Goal: Task Accomplishment & Management: Manage account settings

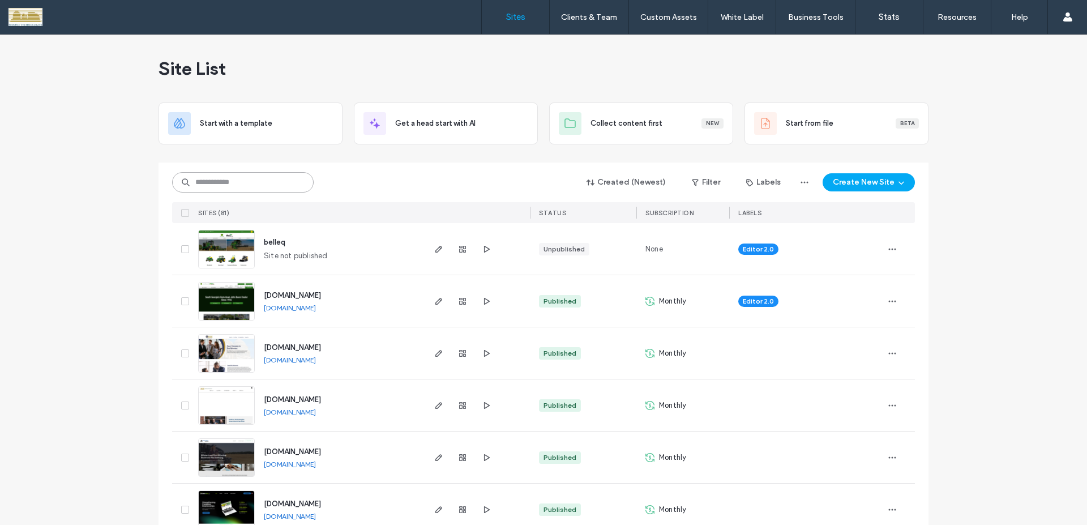
click at [265, 188] on input at bounding box center [243, 182] width 142 height 20
type input "*******"
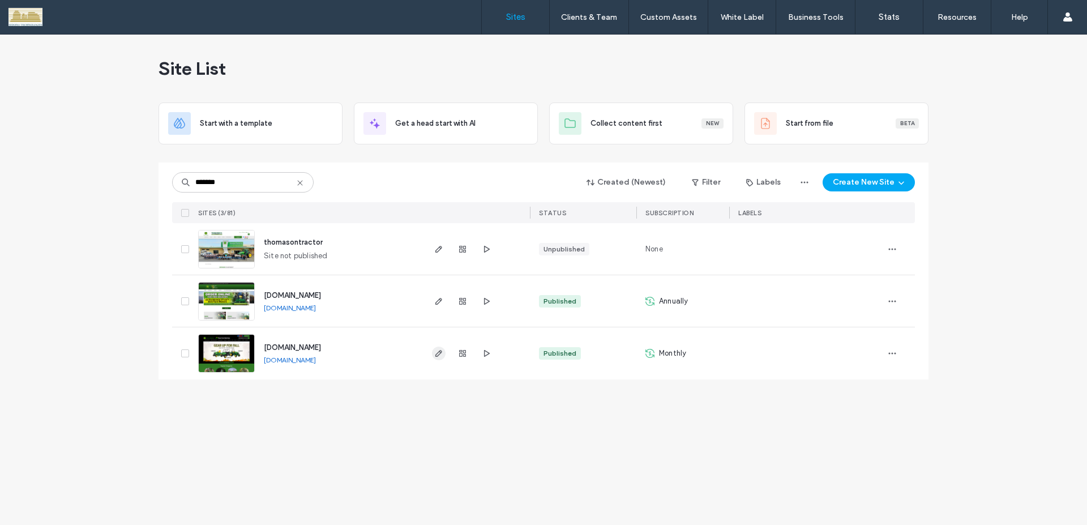
click at [438, 357] on icon "button" at bounding box center [438, 353] width 9 height 9
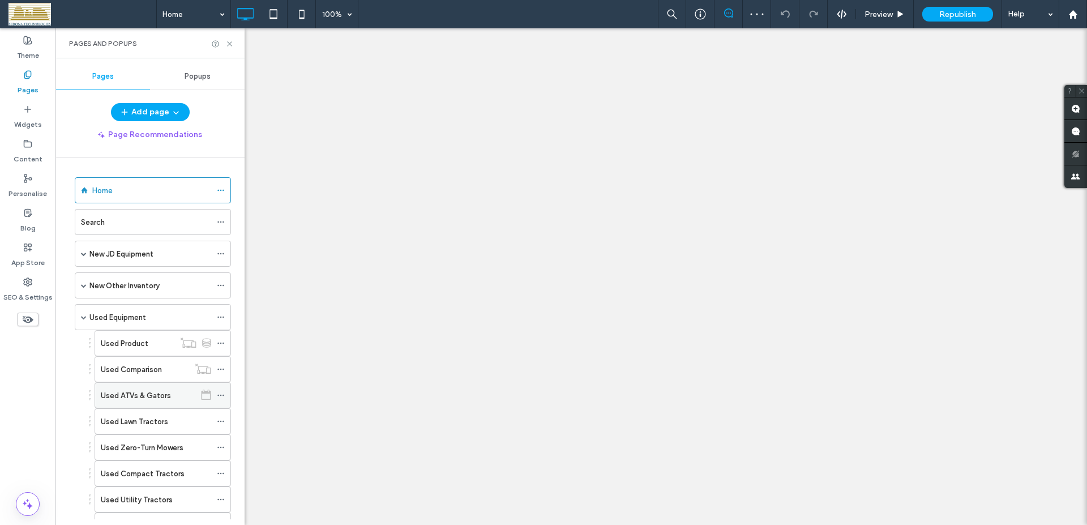
click at [217, 391] on icon at bounding box center [221, 395] width 8 height 8
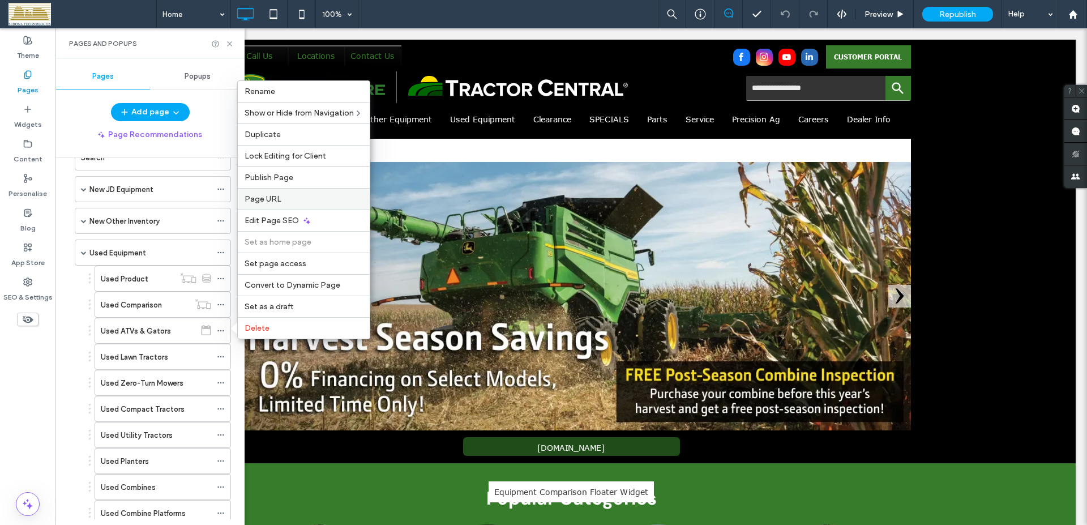
click at [259, 199] on span "Page URL" at bounding box center [263, 199] width 37 height 10
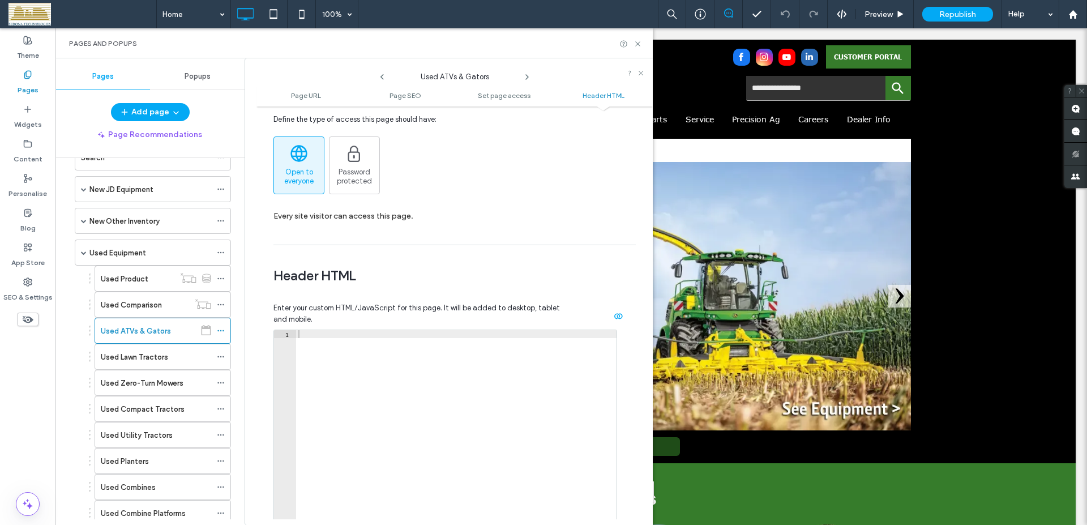
scroll to position [1097, 0]
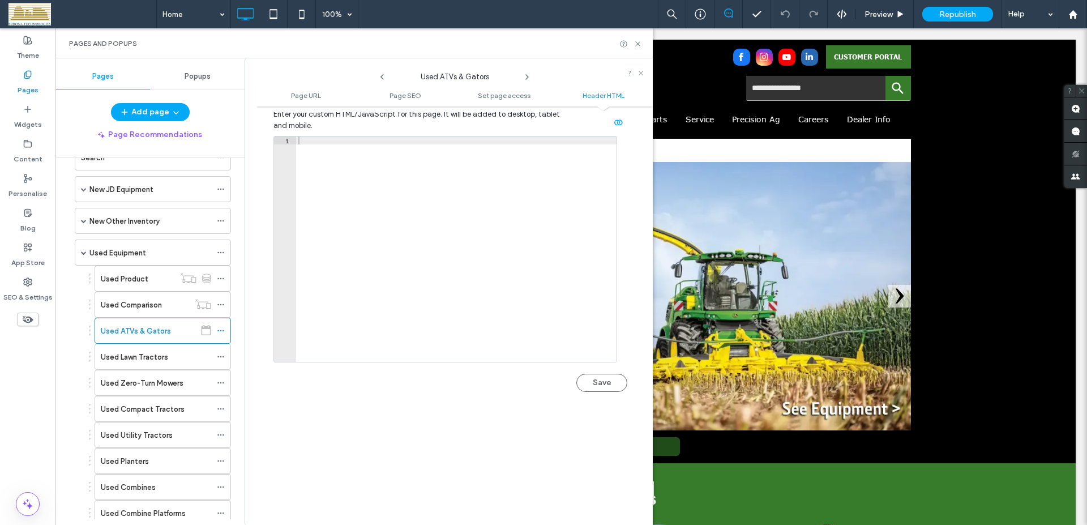
click at [420, 235] on div at bounding box center [456, 256] width 321 height 241
paste textarea "*********"
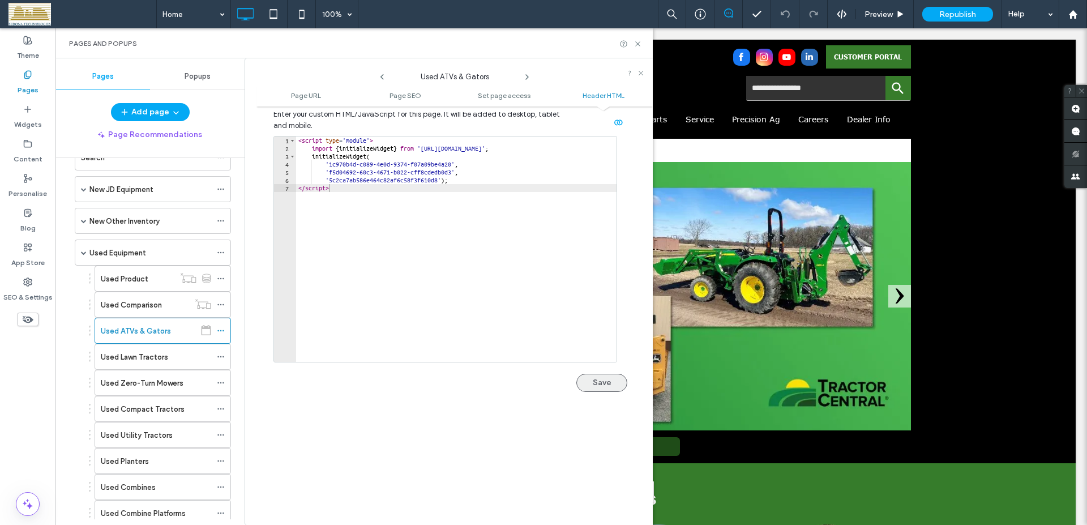
click at [590, 383] on button "Save" at bounding box center [601, 383] width 51 height 18
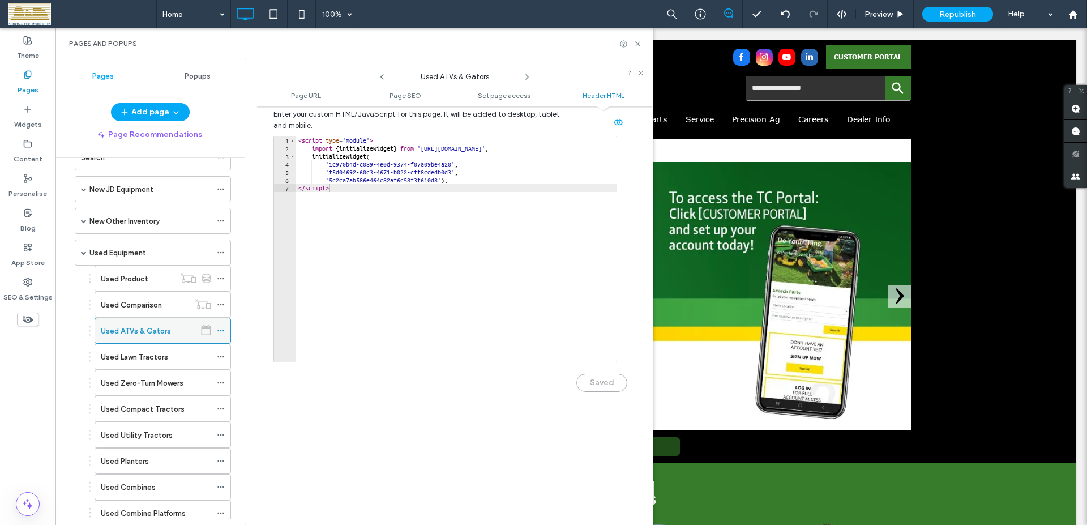
click at [219, 328] on icon at bounding box center [221, 331] width 8 height 8
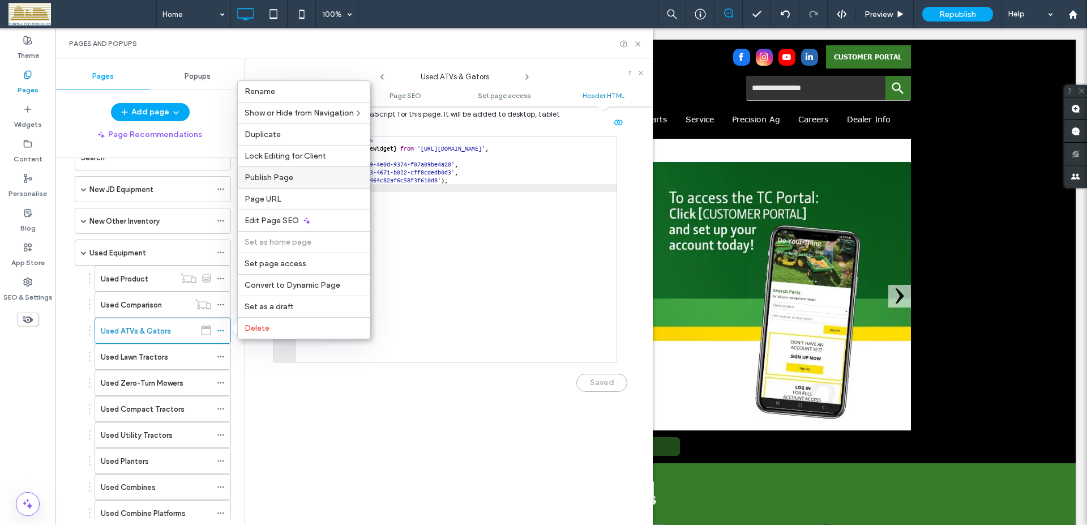
click at [281, 180] on span "Publish Page" at bounding box center [269, 178] width 49 height 10
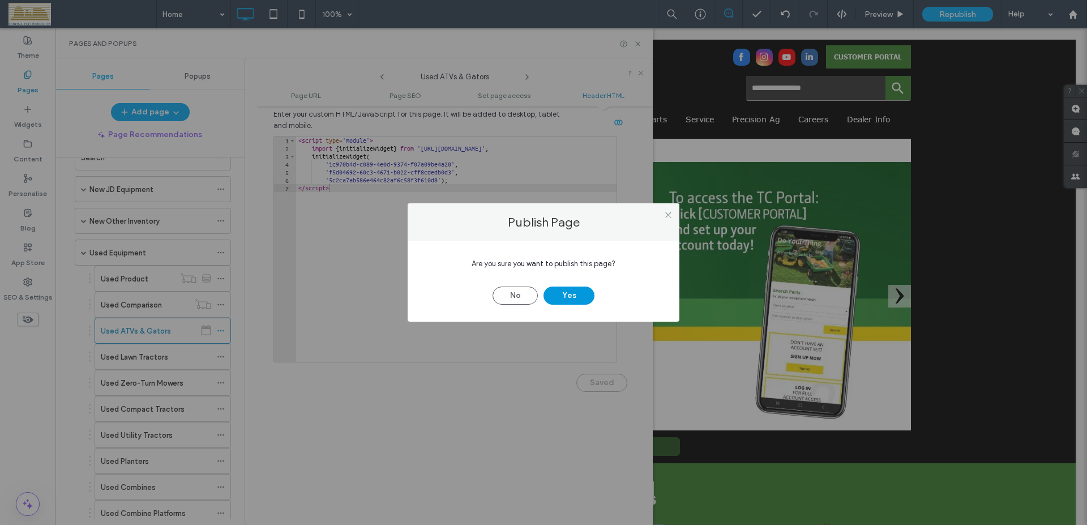
click at [576, 297] on button "Yes" at bounding box center [569, 296] width 51 height 18
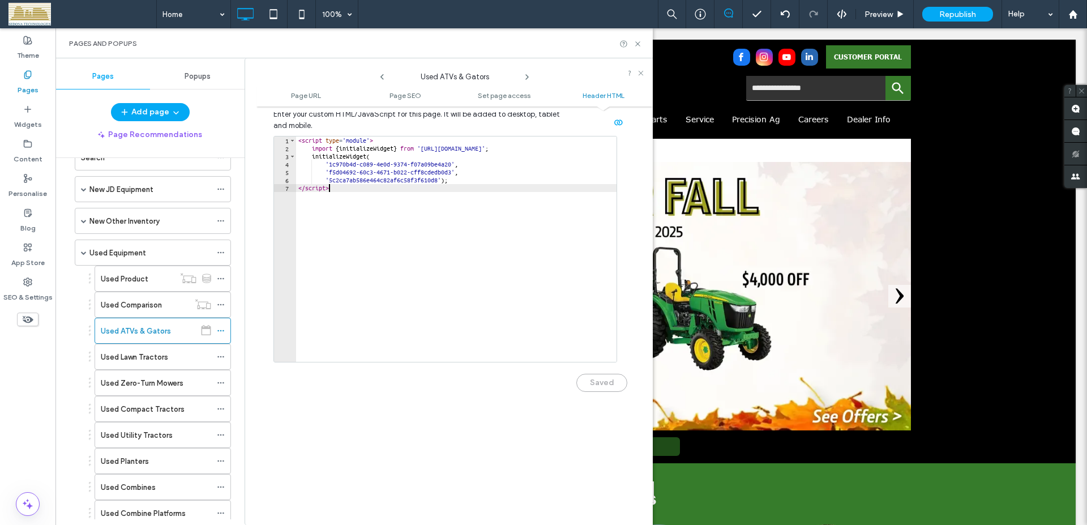
click at [469, 241] on div "< script type = 'module' > import { initializeWidget } from '[URL][DOMAIN_NAME]…" at bounding box center [456, 256] width 321 height 241
type textarea "**********"
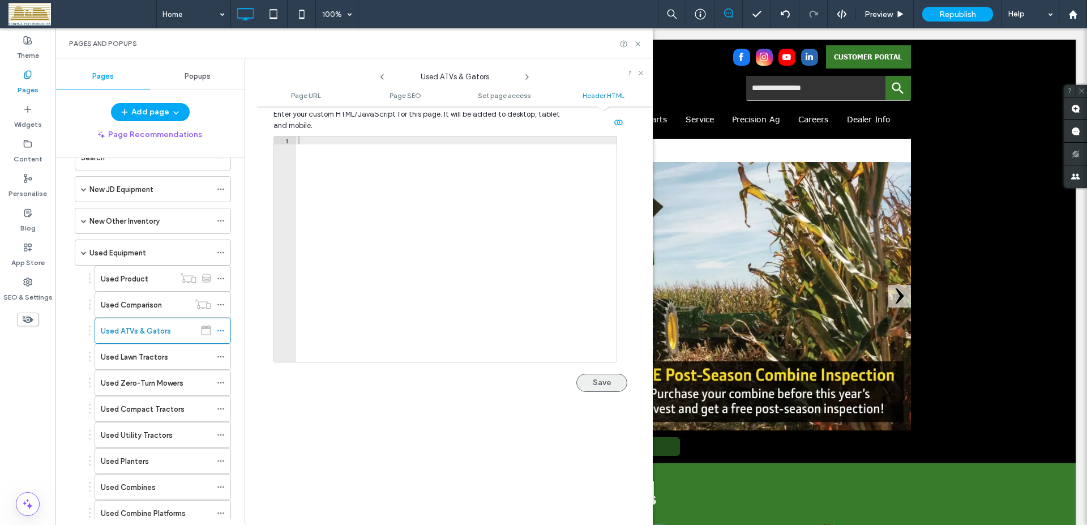
click at [581, 384] on button "Save" at bounding box center [601, 383] width 51 height 18
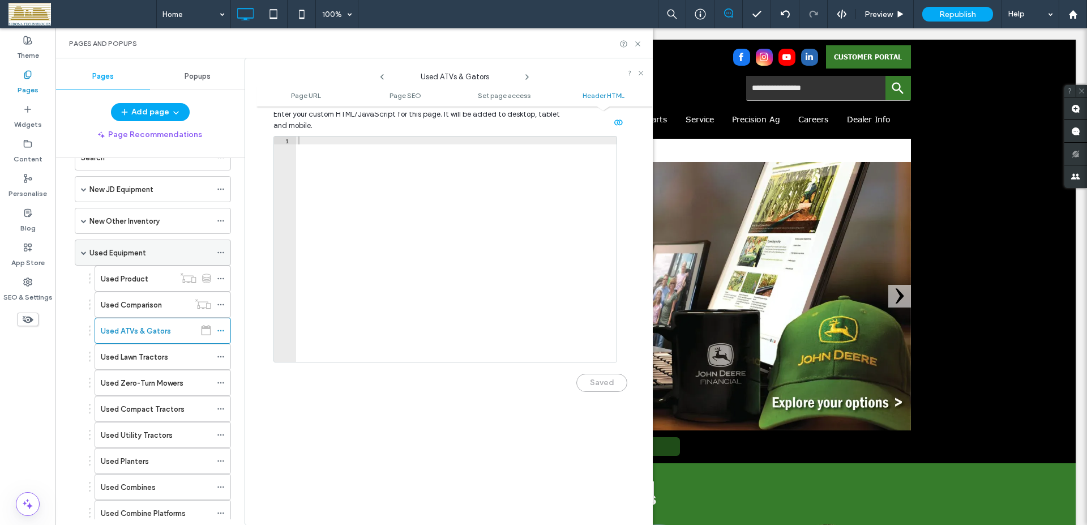
click at [84, 252] on span at bounding box center [84, 253] width 6 height 6
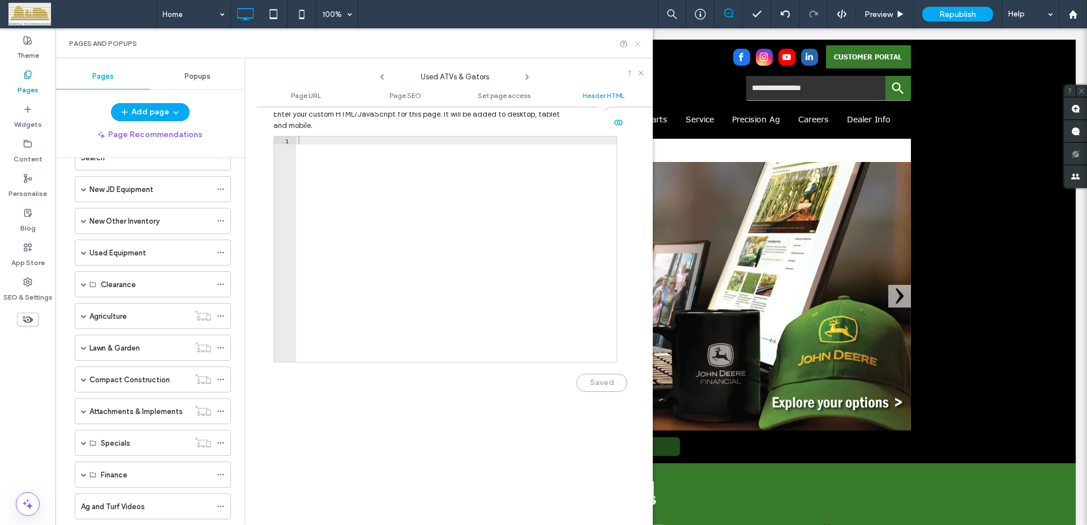
click at [640, 41] on icon at bounding box center [638, 44] width 8 height 8
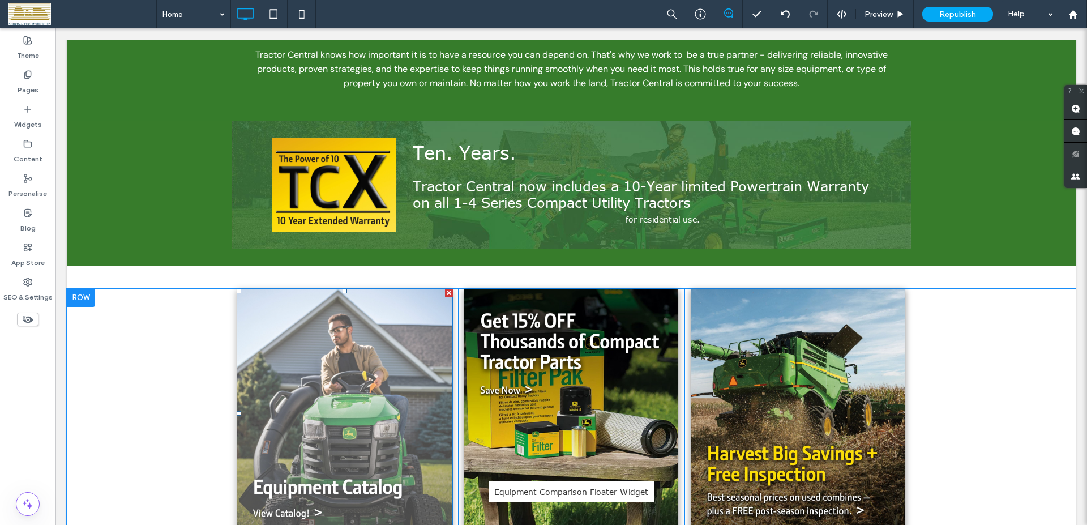
scroll to position [1190, 0]
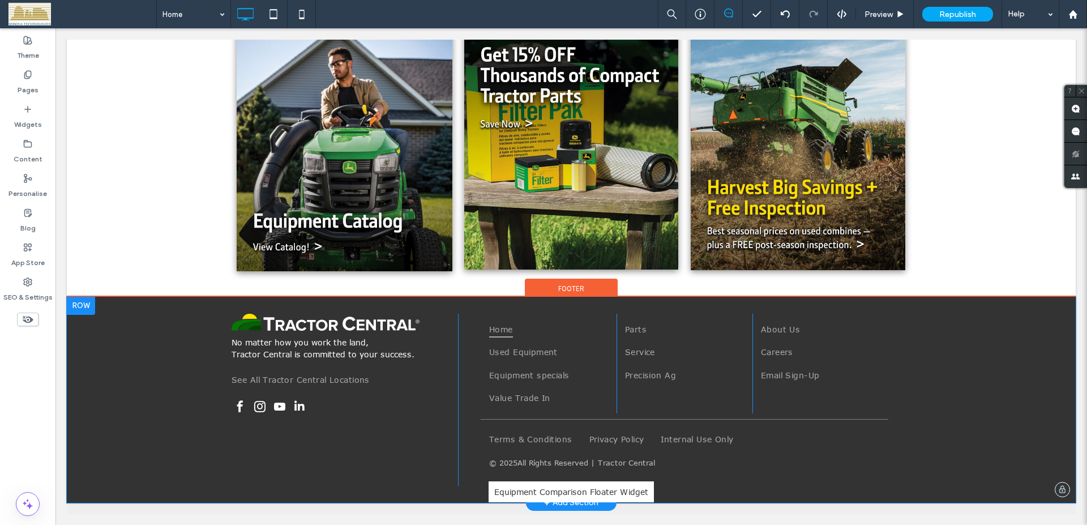
click at [80, 304] on div at bounding box center [81, 306] width 28 height 18
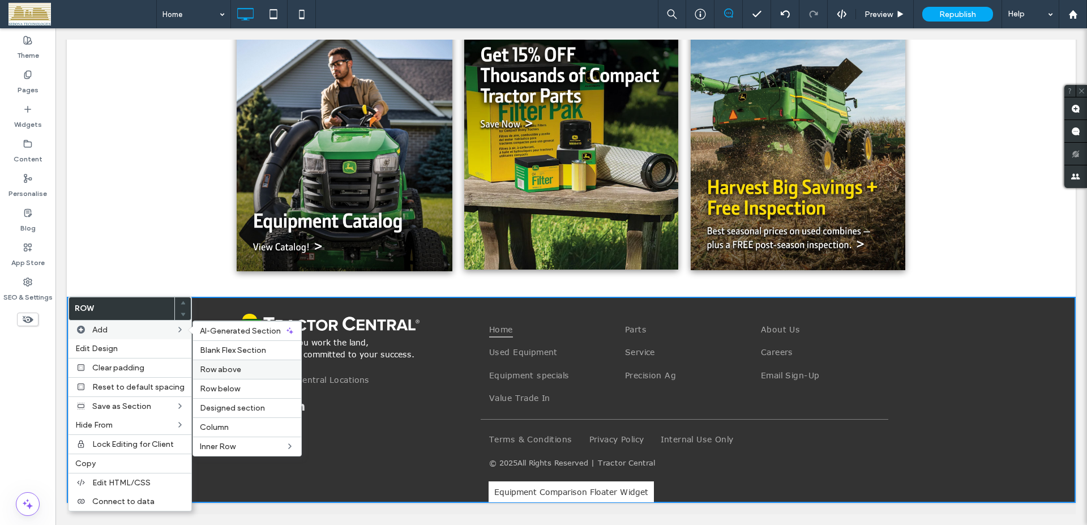
click at [225, 371] on span "Row above" at bounding box center [220, 370] width 41 height 10
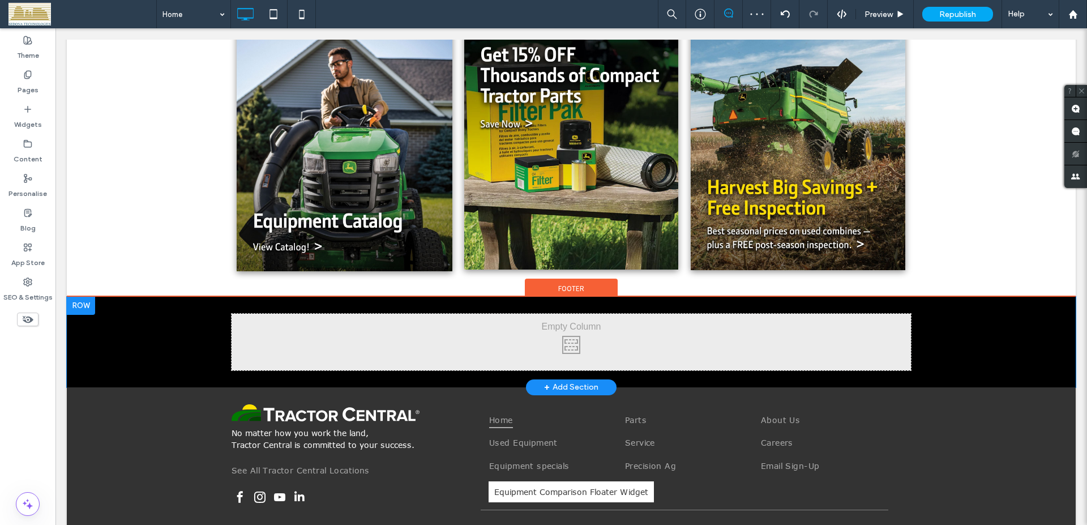
click at [290, 334] on div "Click To Paste Click To Paste" at bounding box center [572, 342] width 680 height 57
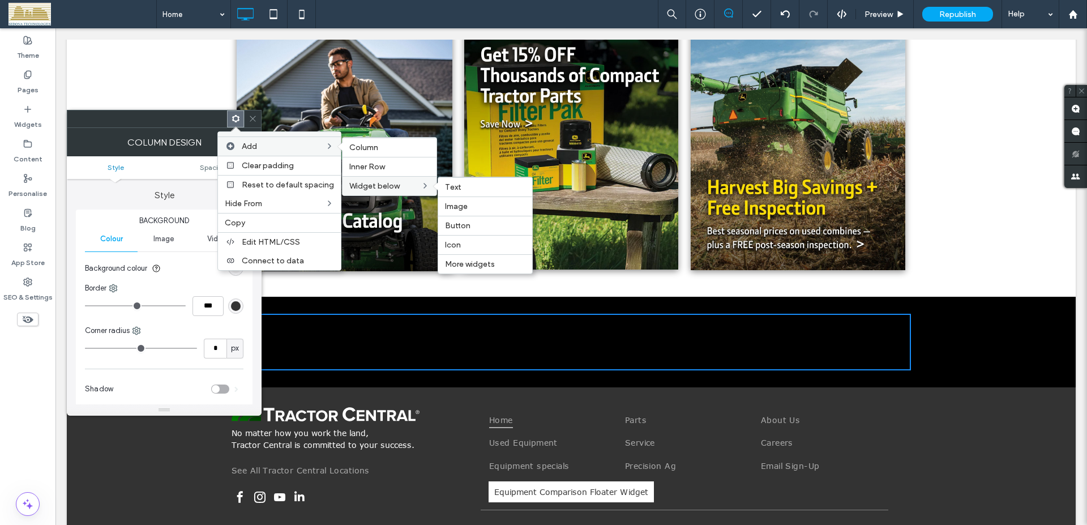
click at [365, 191] on div "Widget below Text Image Button Icon More widgets" at bounding box center [390, 185] width 94 height 19
click at [453, 262] on span "More widgets" at bounding box center [470, 264] width 50 height 10
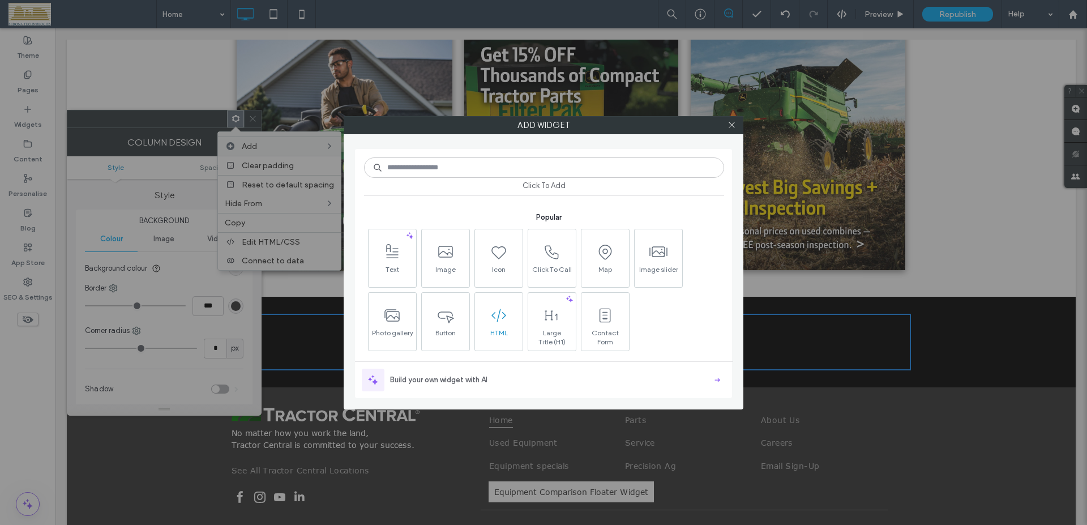
click at [494, 315] on icon at bounding box center [499, 315] width 18 height 18
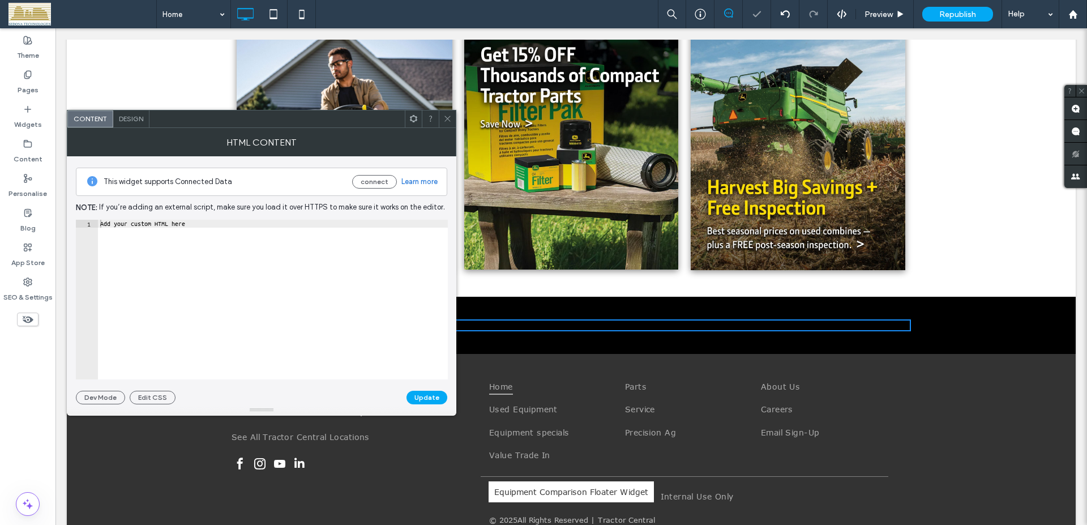
click at [273, 251] on div "Add your custom HTML here" at bounding box center [273, 308] width 350 height 176
paste textarea "Cursor at row 1"
type textarea "*********"
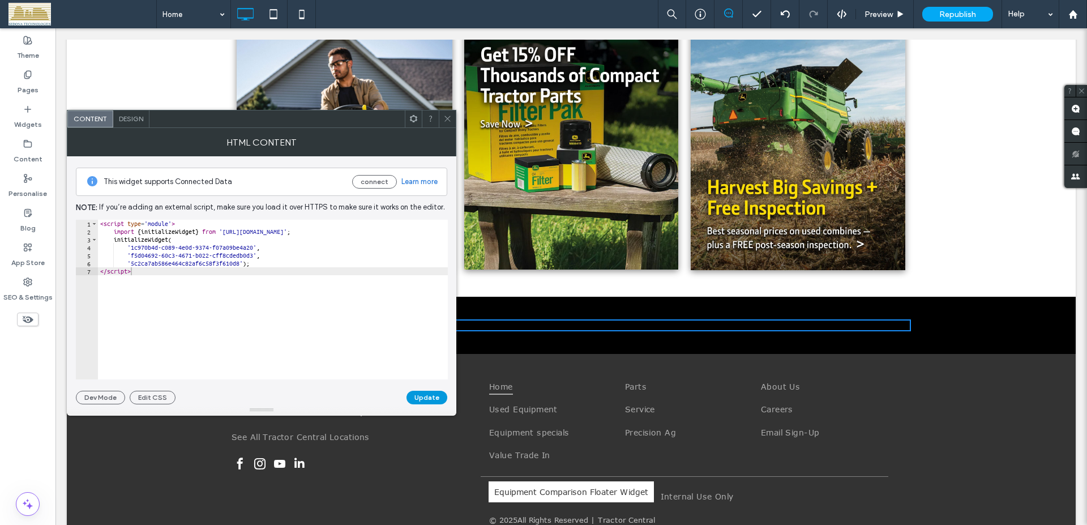
click at [426, 396] on button "Update" at bounding box center [427, 398] width 41 height 14
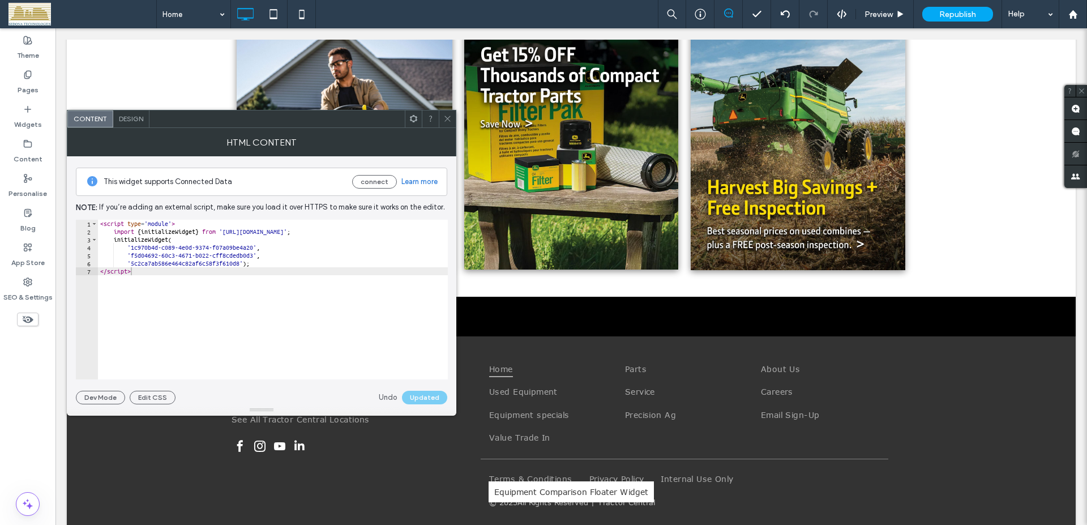
click at [447, 121] on icon at bounding box center [447, 118] width 8 height 8
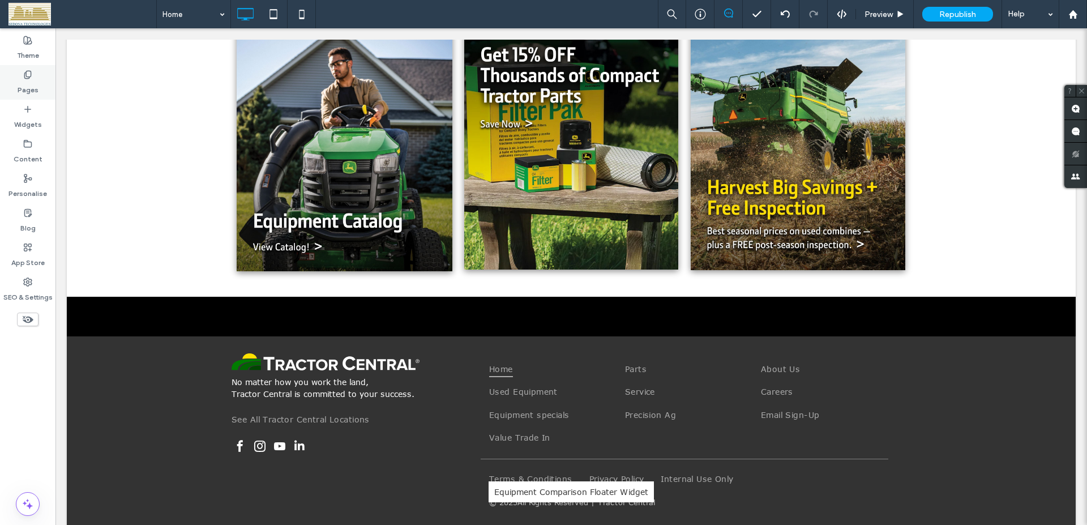
drag, startPoint x: 31, startPoint y: 74, endPoint x: 48, endPoint y: 138, distance: 66.2
click at [31, 74] on use at bounding box center [27, 74] width 6 height 7
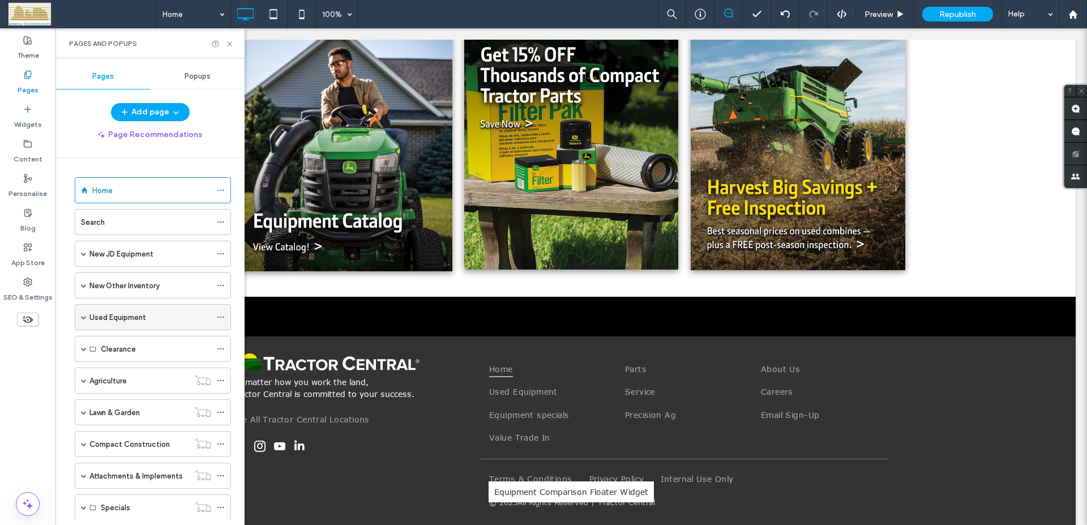
click at [85, 317] on span at bounding box center [84, 317] width 6 height 6
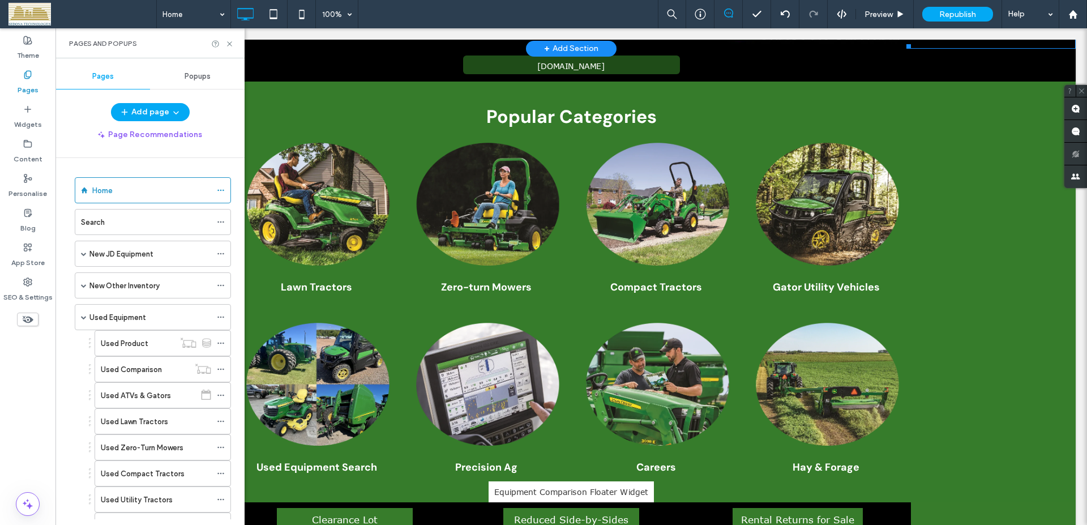
scroll to position [0, 0]
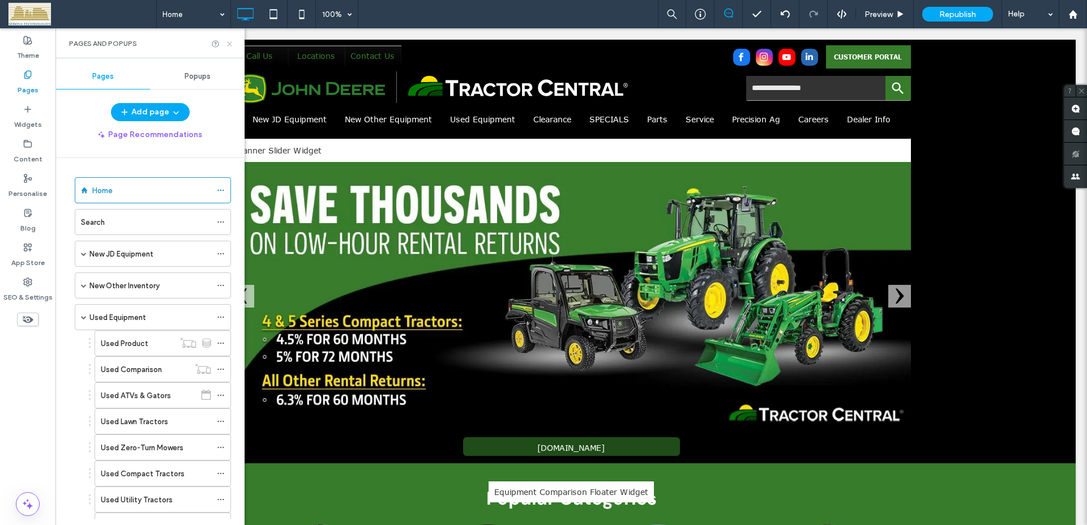
click at [231, 42] on icon at bounding box center [229, 44] width 8 height 8
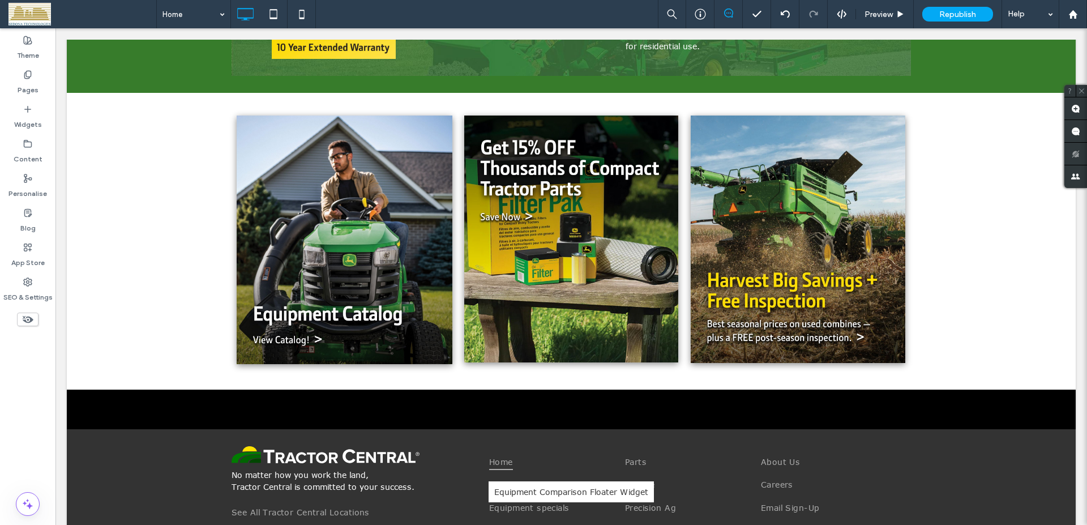
scroll to position [1155, 0]
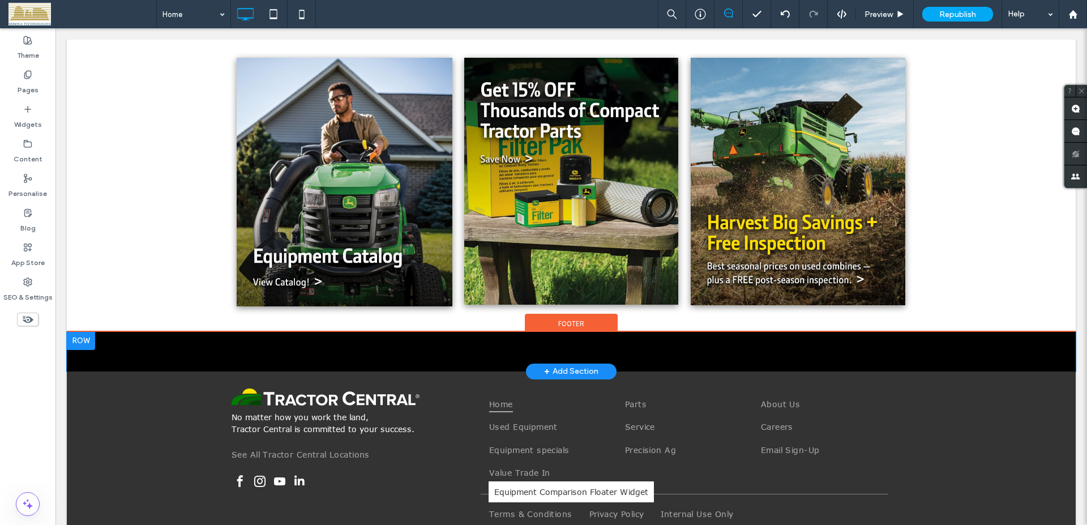
click at [92, 343] on div at bounding box center [81, 341] width 28 height 18
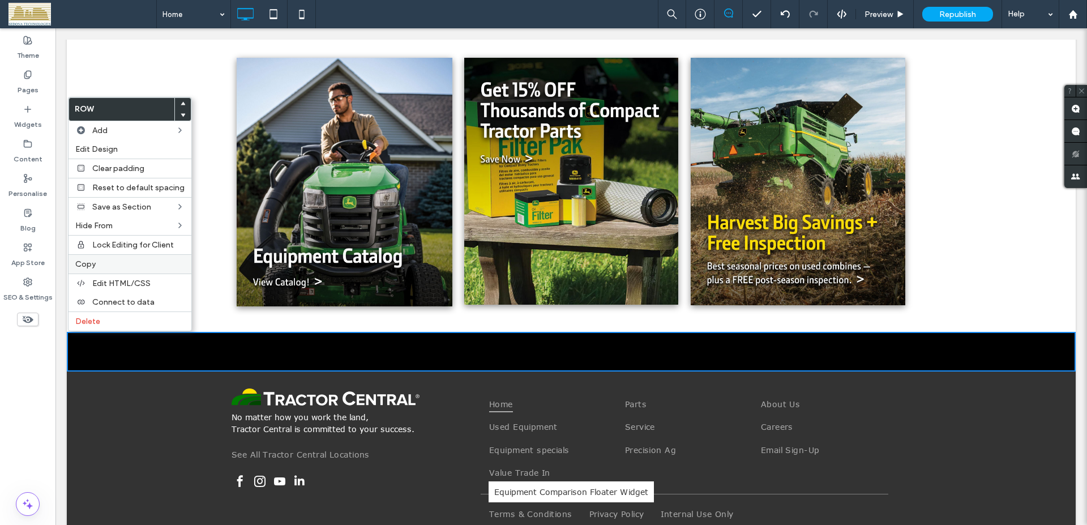
click at [89, 266] on span "Copy" at bounding box center [85, 264] width 20 height 10
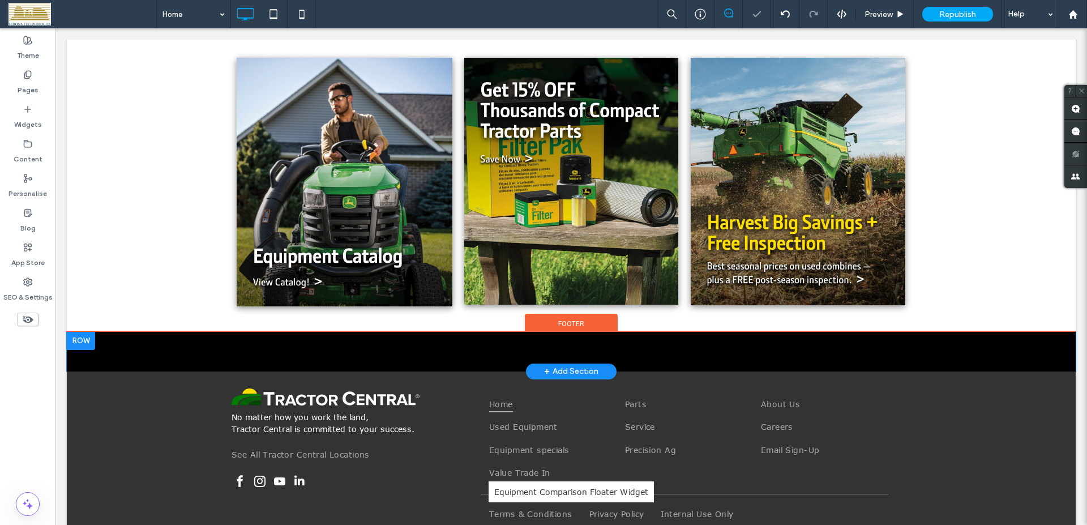
click at [83, 338] on div at bounding box center [81, 341] width 28 height 18
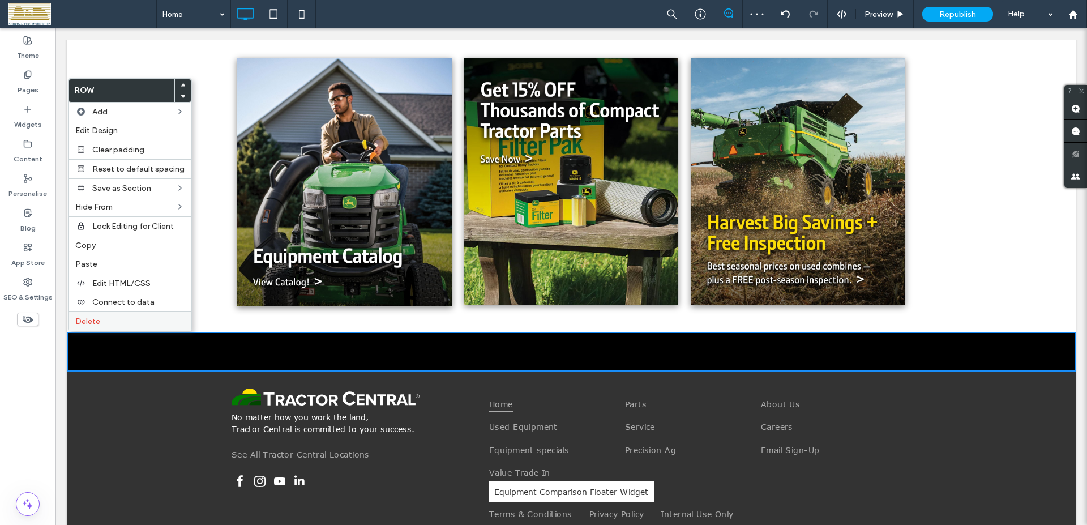
click at [91, 317] on span "Delete" at bounding box center [87, 322] width 25 height 10
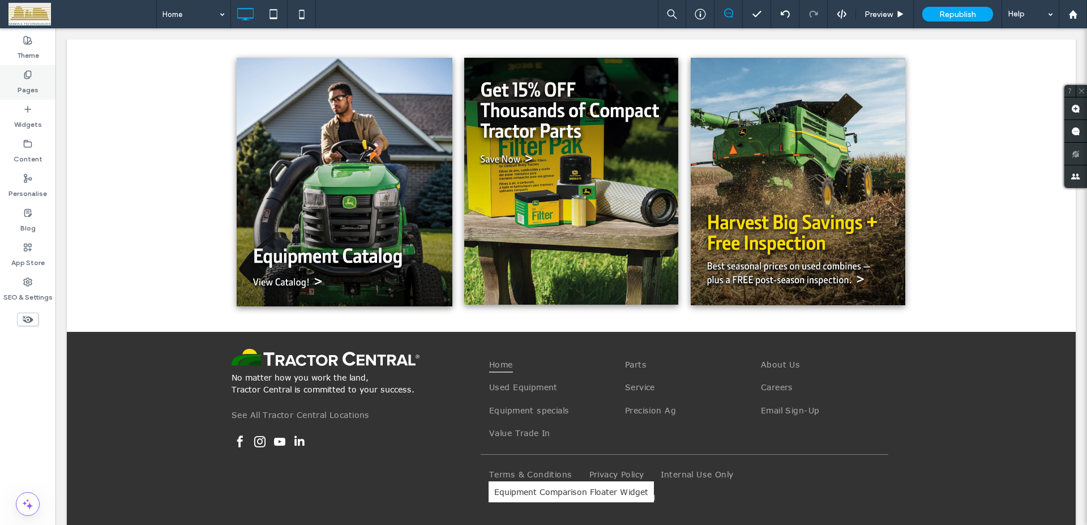
click at [31, 78] on icon at bounding box center [27, 74] width 9 height 9
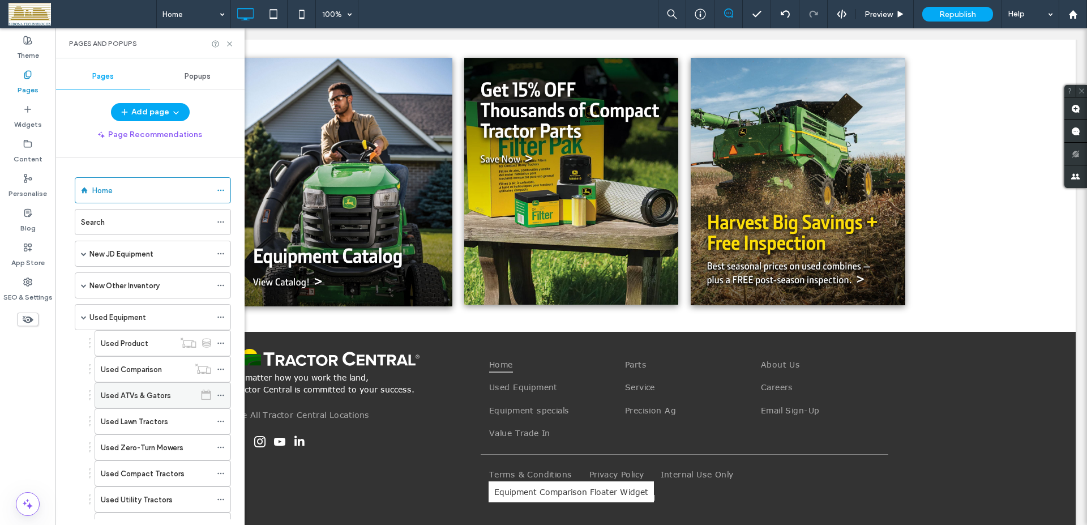
click at [132, 397] on label "Used ATVs & Gators" at bounding box center [136, 396] width 70 height 20
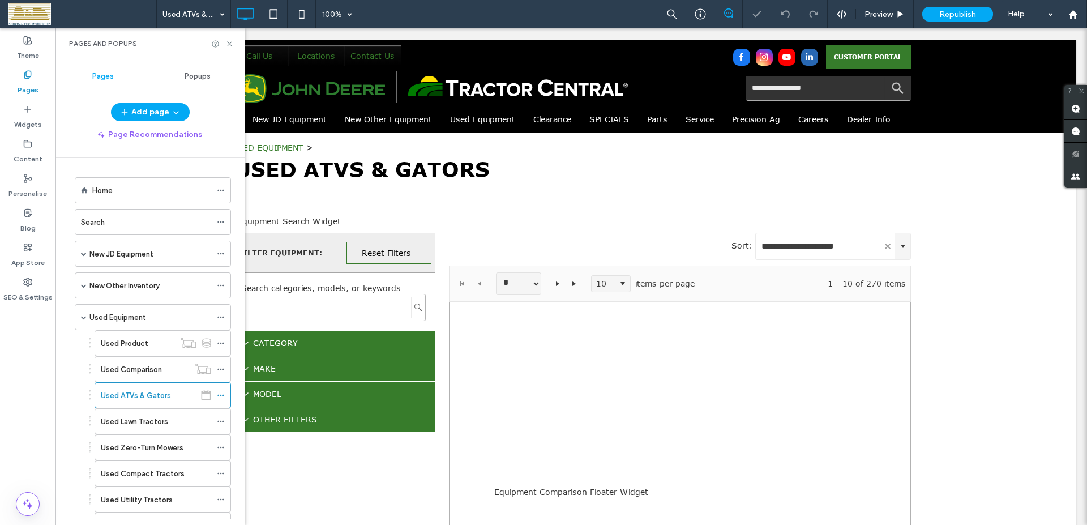
click at [230, 44] on use at bounding box center [229, 43] width 5 height 5
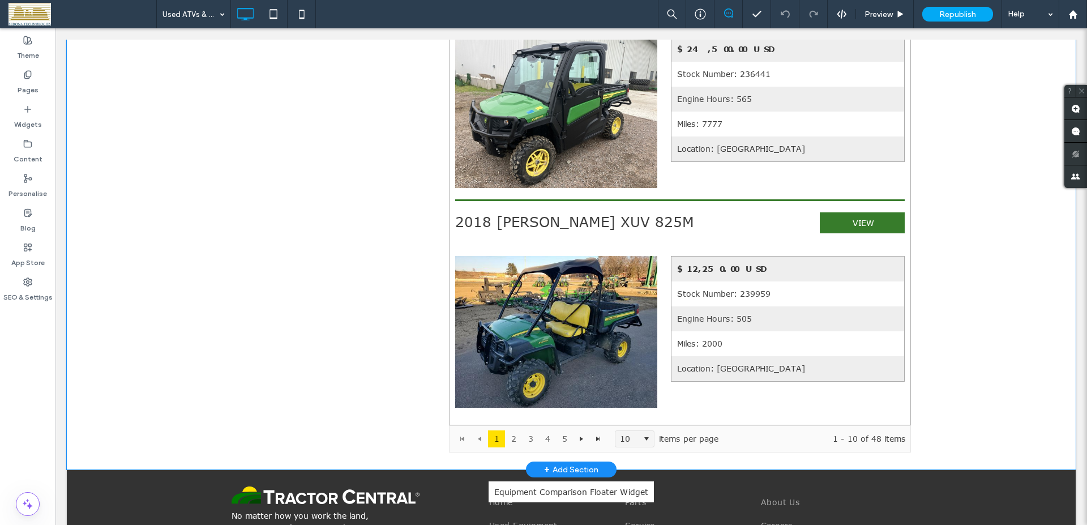
scroll to position [2261, 0]
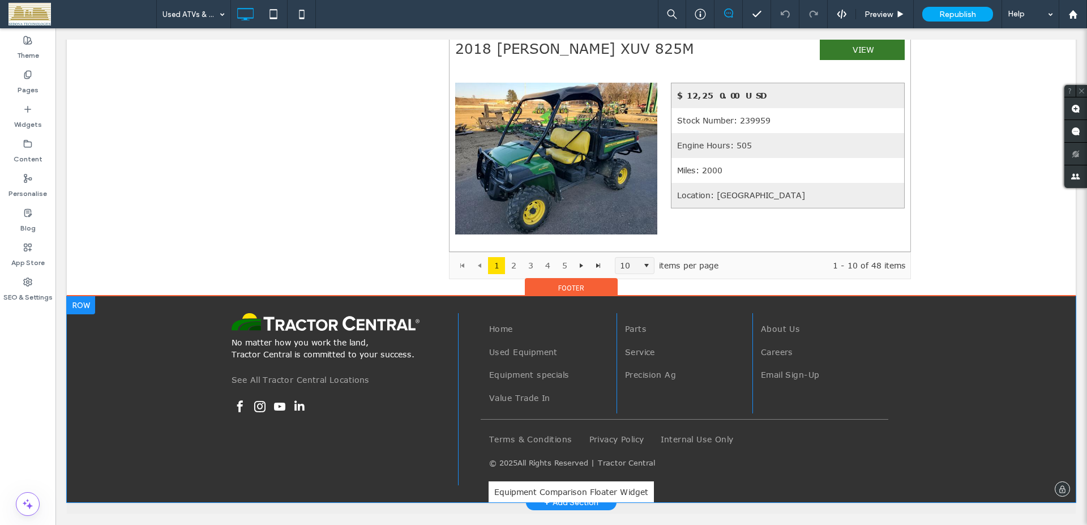
click at [87, 301] on div at bounding box center [81, 305] width 28 height 18
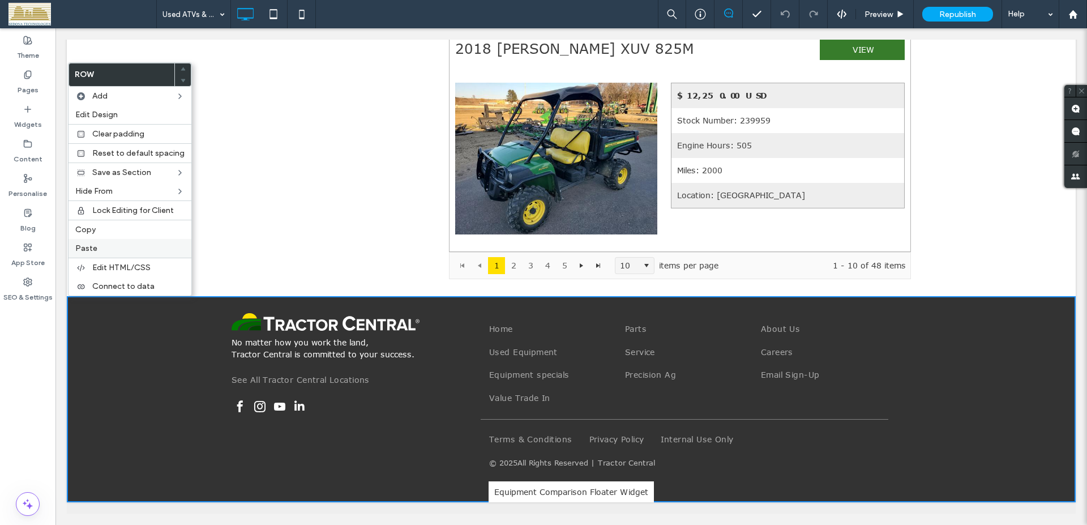
click at [92, 249] on span "Paste" at bounding box center [86, 248] width 22 height 10
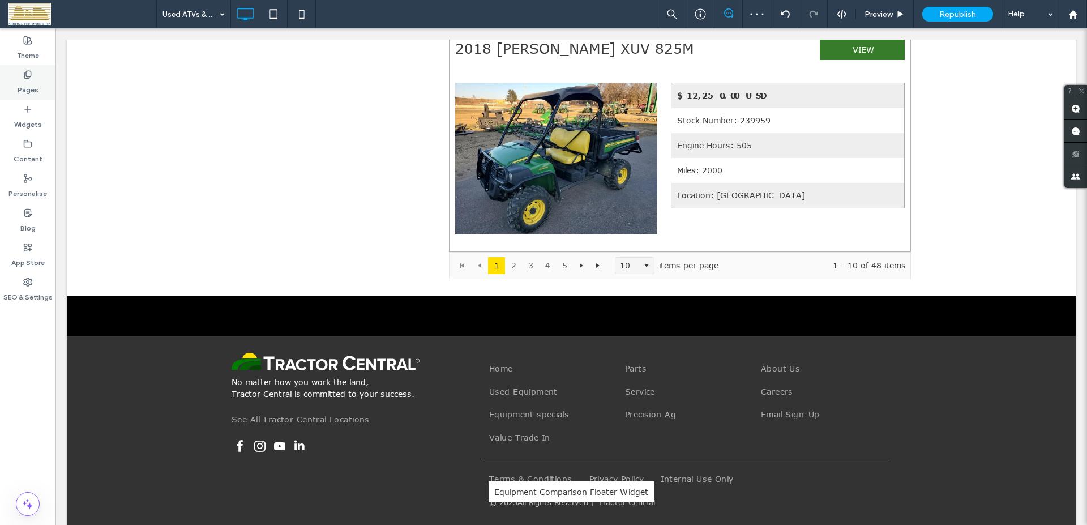
click at [27, 76] on icon at bounding box center [27, 74] width 9 height 9
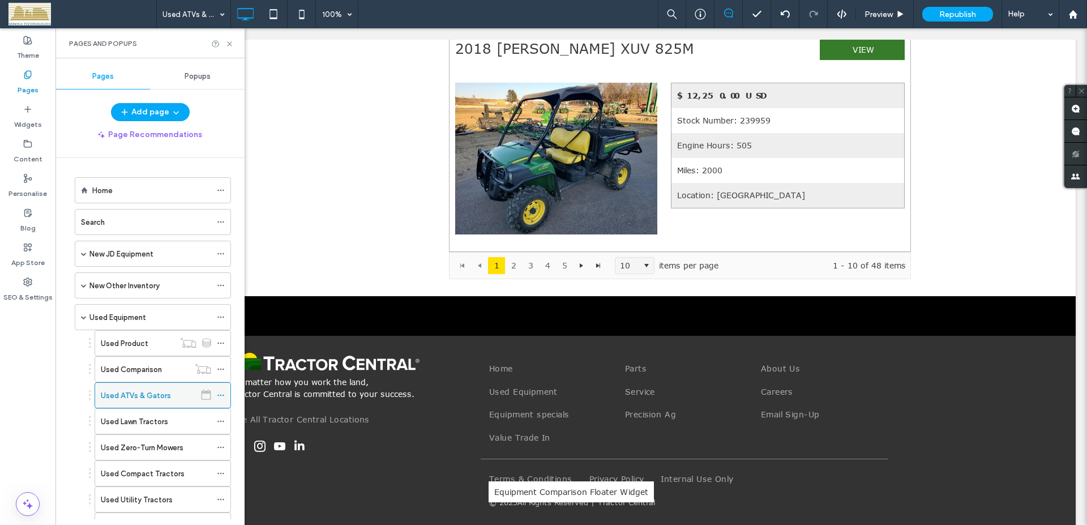
click at [220, 396] on use at bounding box center [220, 396] width 6 height 2
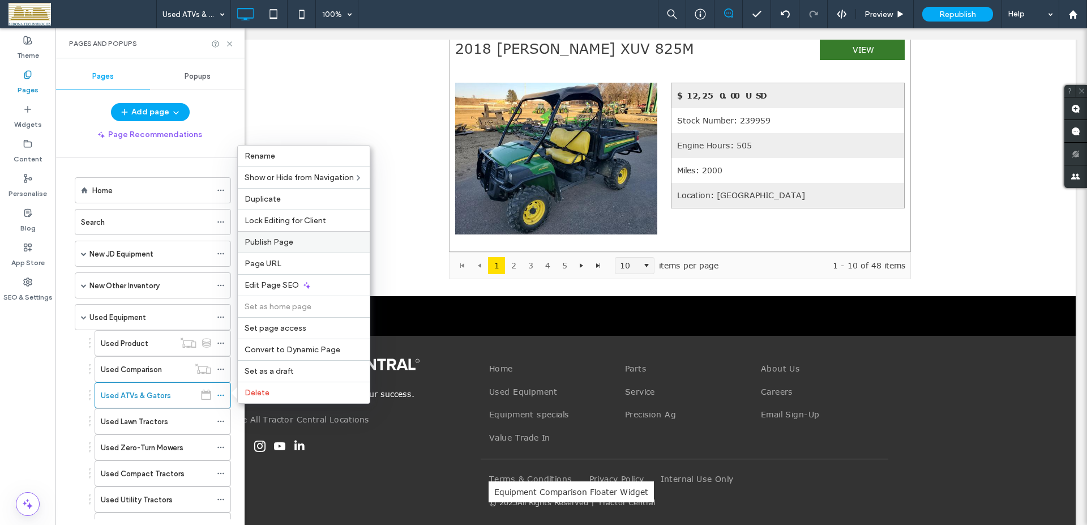
click at [267, 243] on span "Publish Page" at bounding box center [269, 242] width 49 height 10
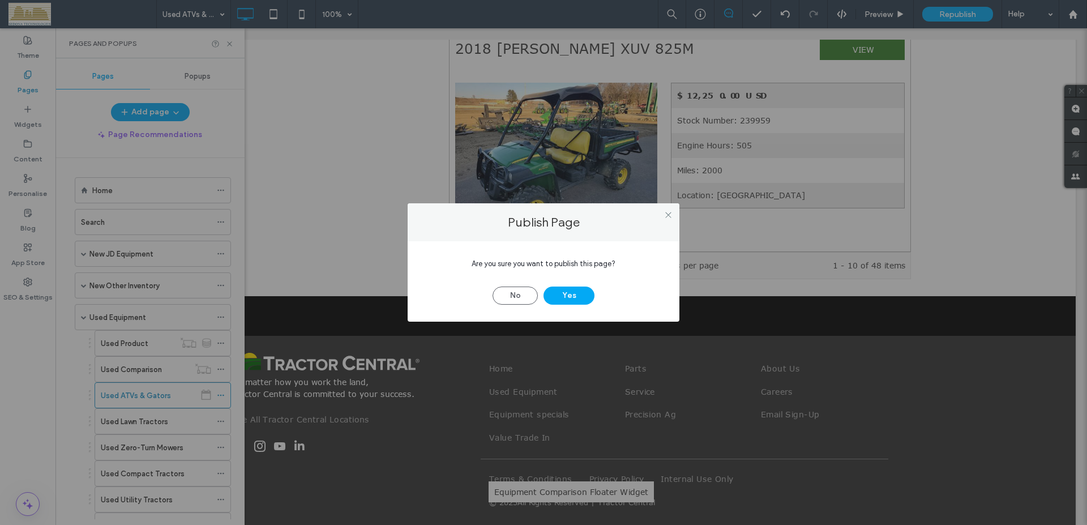
click at [548, 296] on button "Yes" at bounding box center [569, 296] width 51 height 18
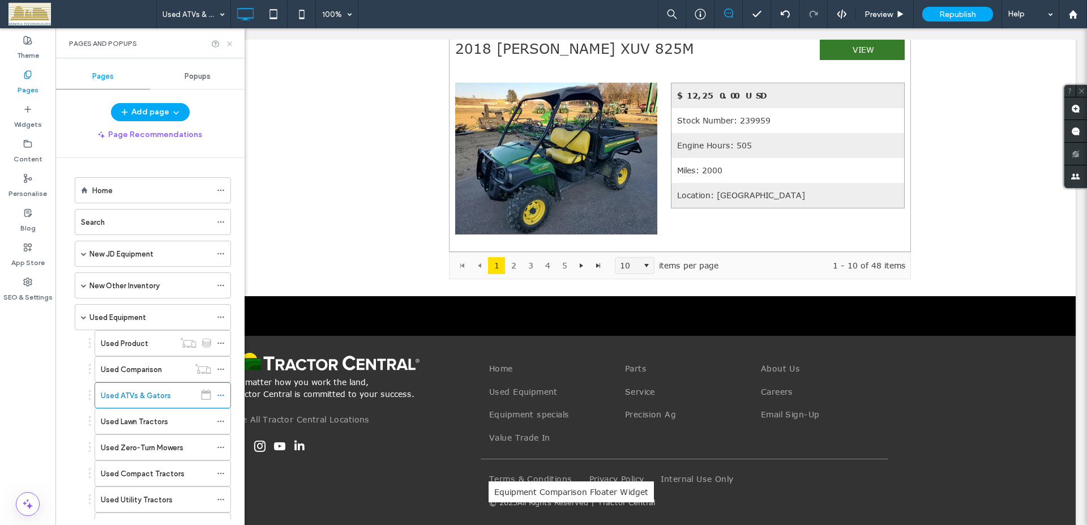
click at [229, 44] on use at bounding box center [229, 43] width 5 height 5
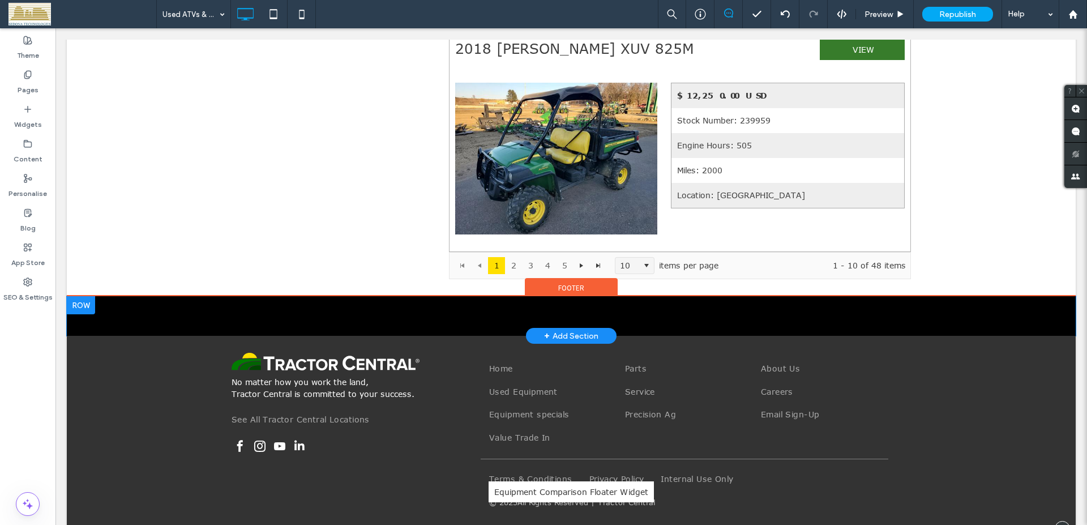
click at [95, 307] on div at bounding box center [81, 305] width 28 height 18
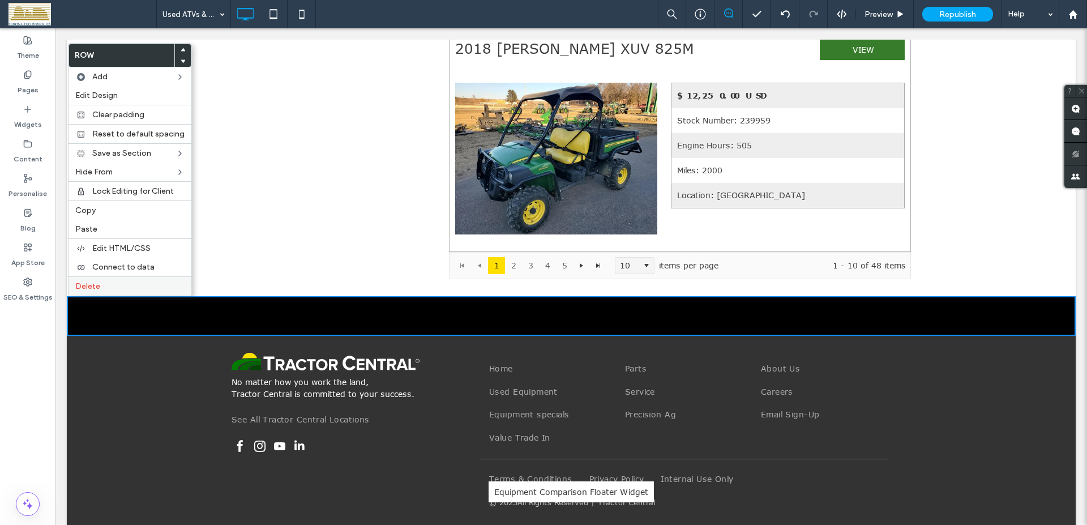
click at [99, 289] on span "Delete" at bounding box center [87, 286] width 25 height 10
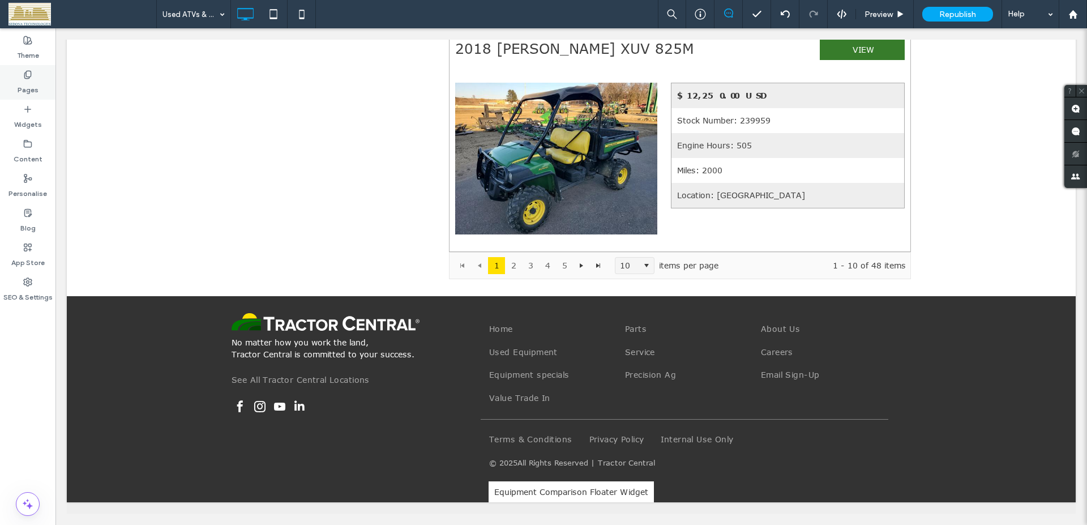
click at [30, 81] on label "Pages" at bounding box center [28, 87] width 21 height 16
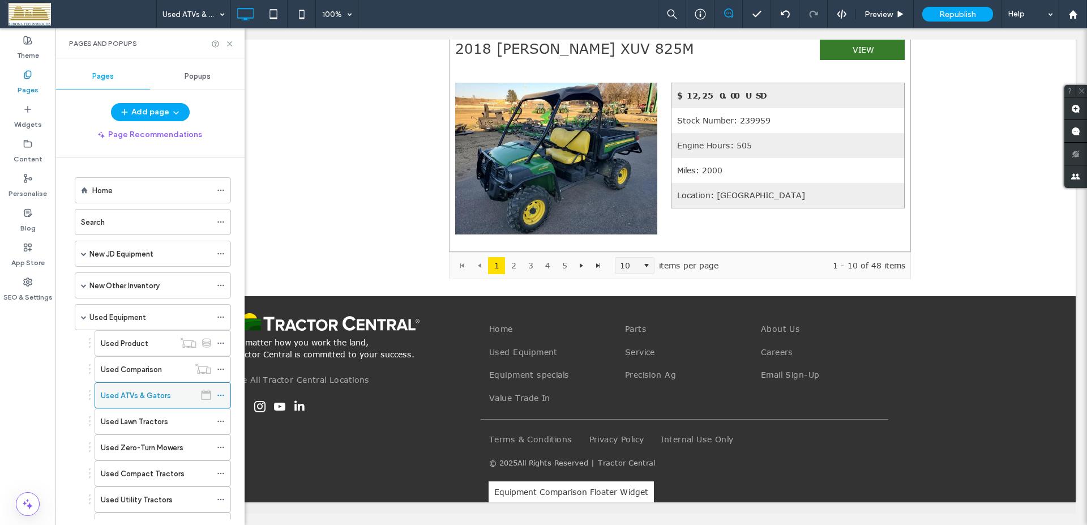
click at [217, 395] on use at bounding box center [220, 396] width 6 height 2
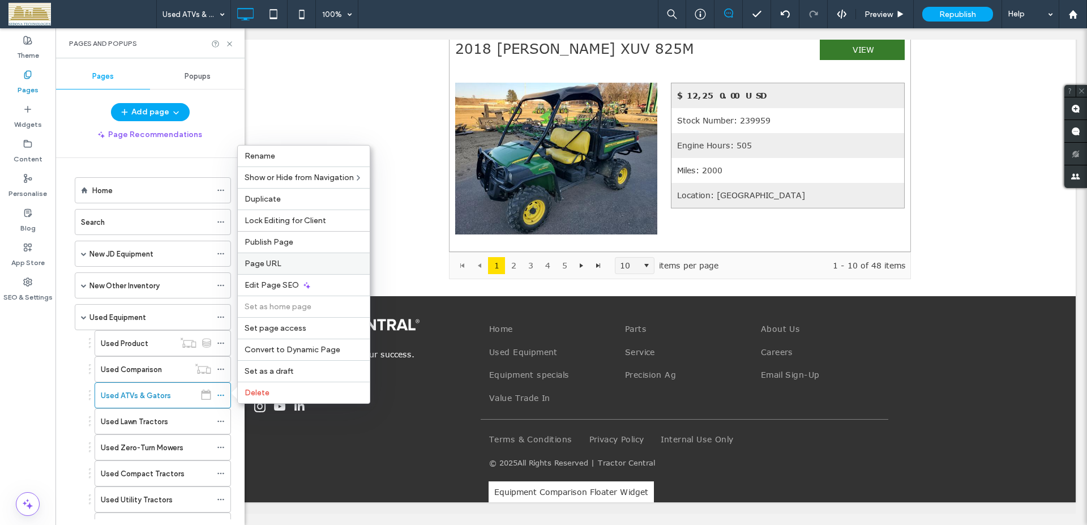
click at [264, 268] on div "Page URL" at bounding box center [304, 264] width 132 height 22
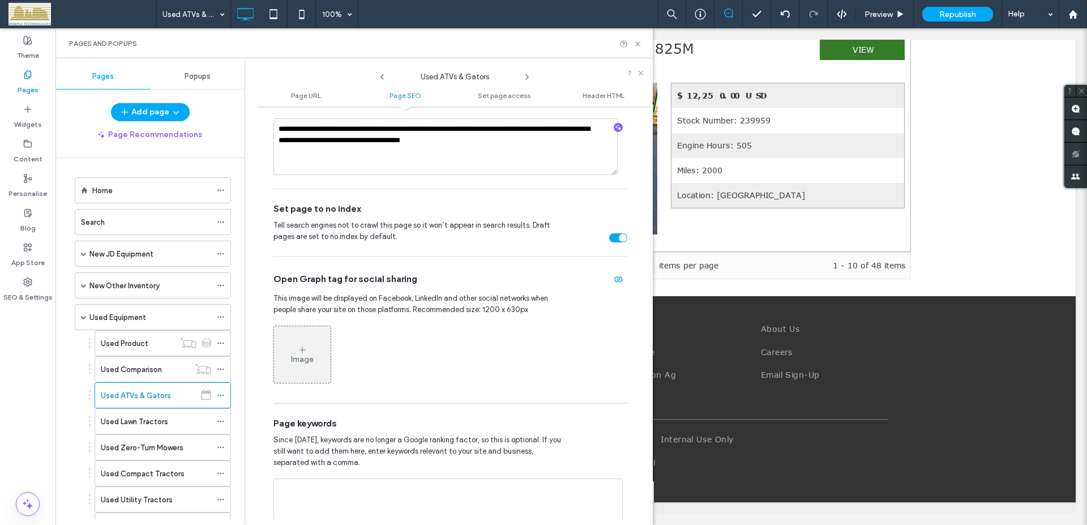
scroll to position [74, 0]
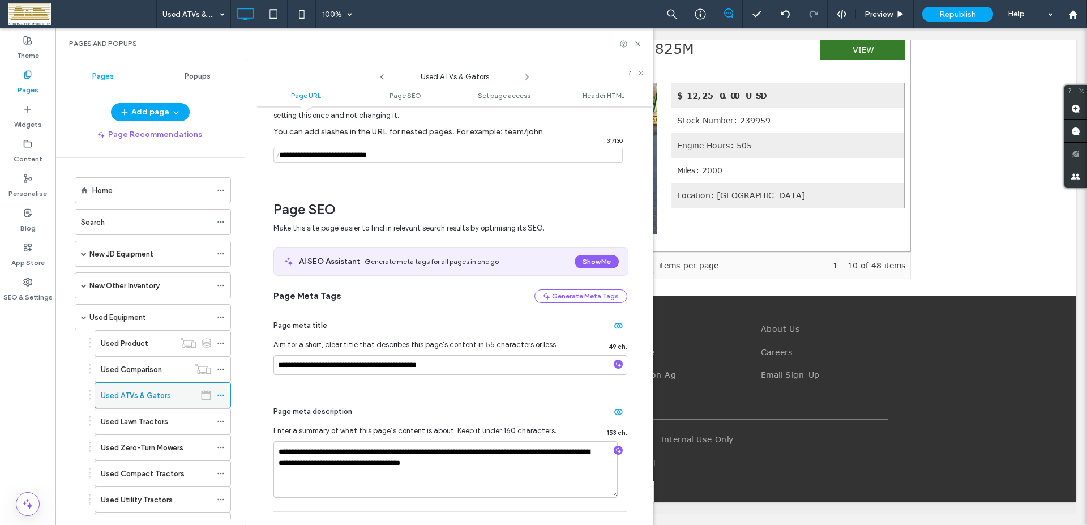
click at [218, 393] on icon at bounding box center [221, 395] width 8 height 8
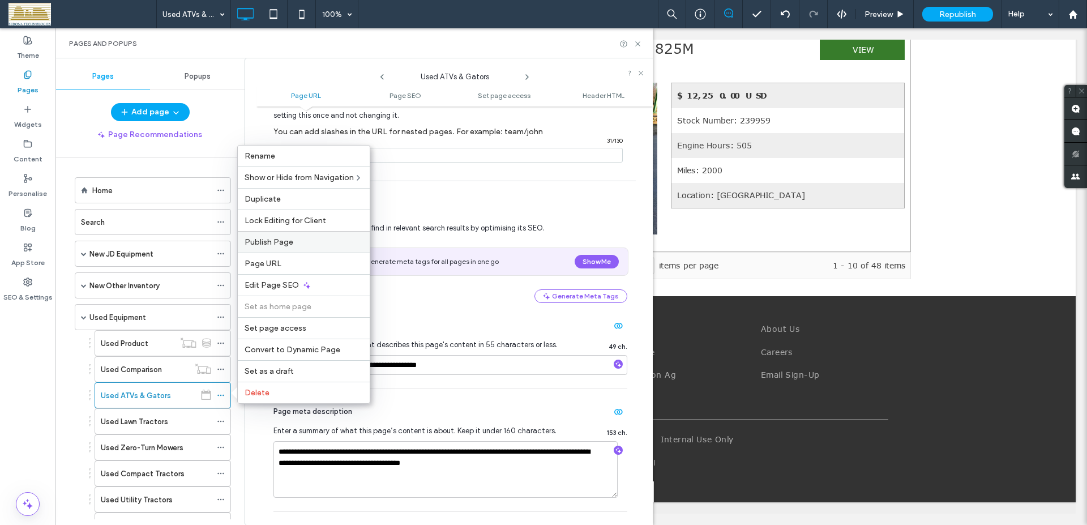
click at [268, 240] on span "Publish Page" at bounding box center [269, 242] width 49 height 10
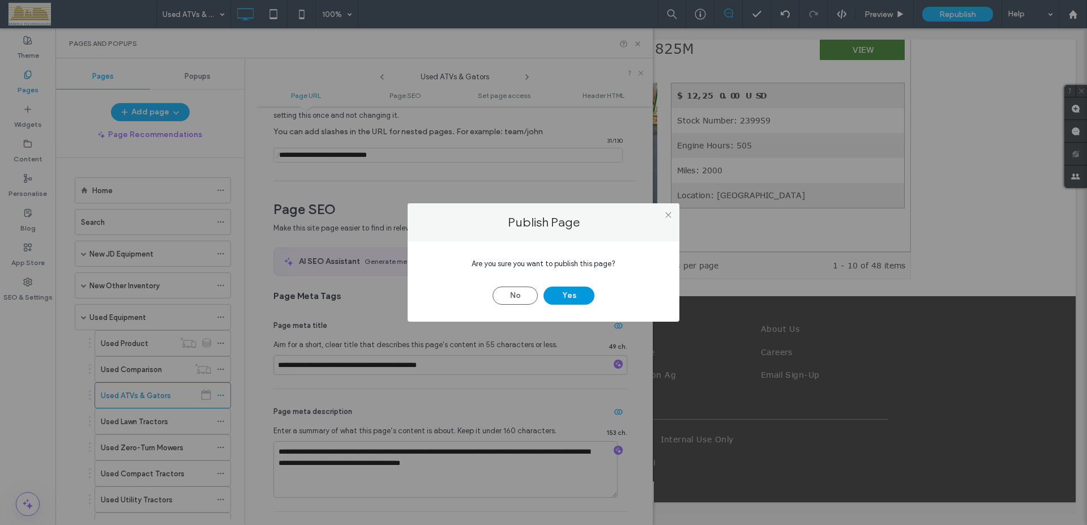
click at [555, 294] on button "Yes" at bounding box center [569, 296] width 51 height 18
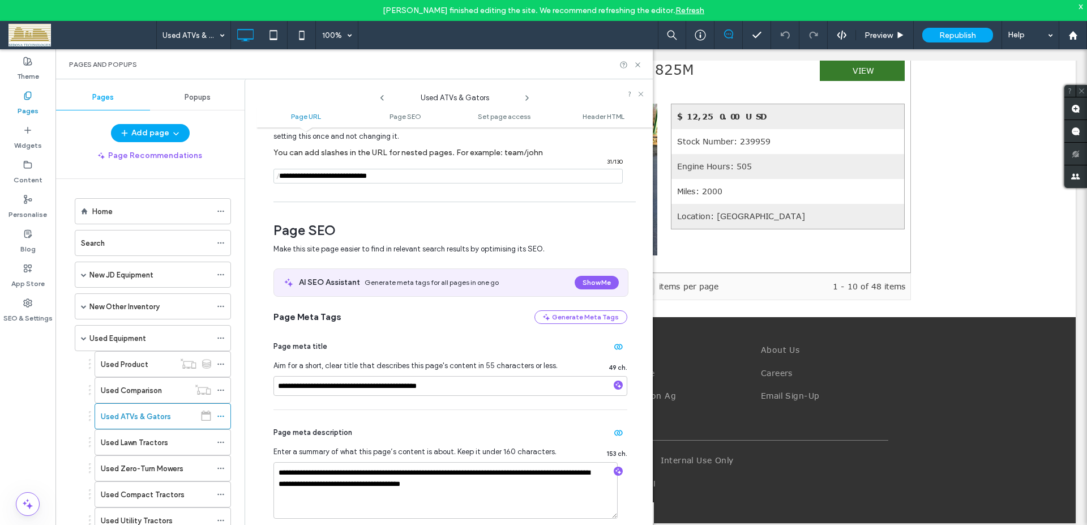
scroll to position [10, 0]
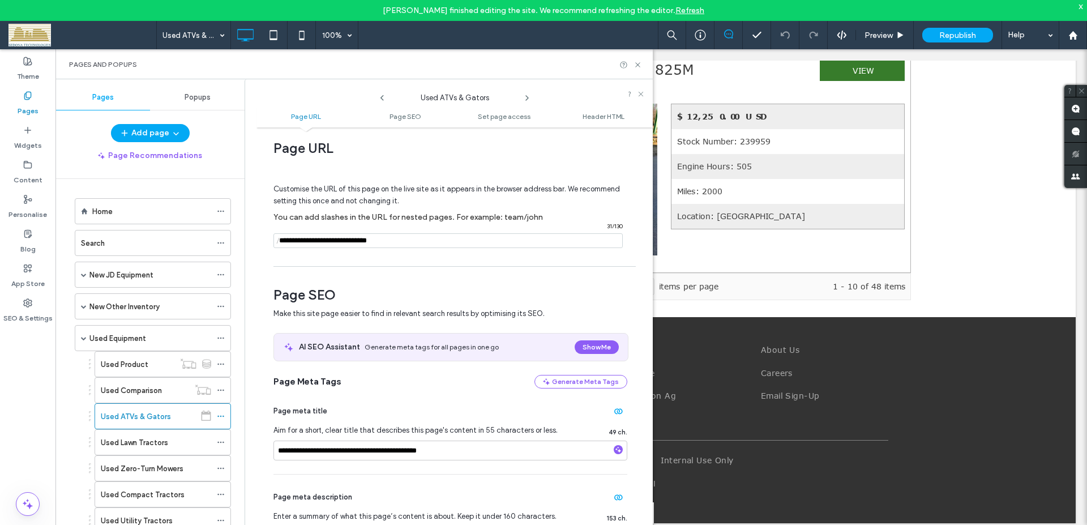
drag, startPoint x: 294, startPoint y: 241, endPoint x: 276, endPoint y: 241, distance: 18.7
click at [288, 241] on input "notEmpty" at bounding box center [448, 240] width 349 height 15
click at [328, 254] on div "Customise the URL of this page on the live site as it appears in the browser ad…" at bounding box center [451, 210] width 354 height 99
click at [217, 417] on use at bounding box center [220, 417] width 6 height 2
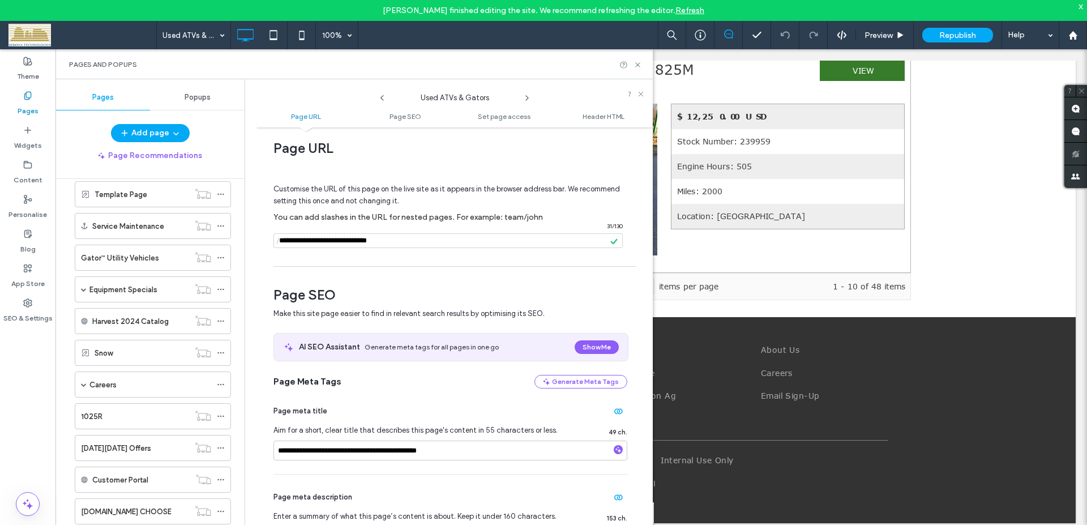
scroll to position [1349, 0]
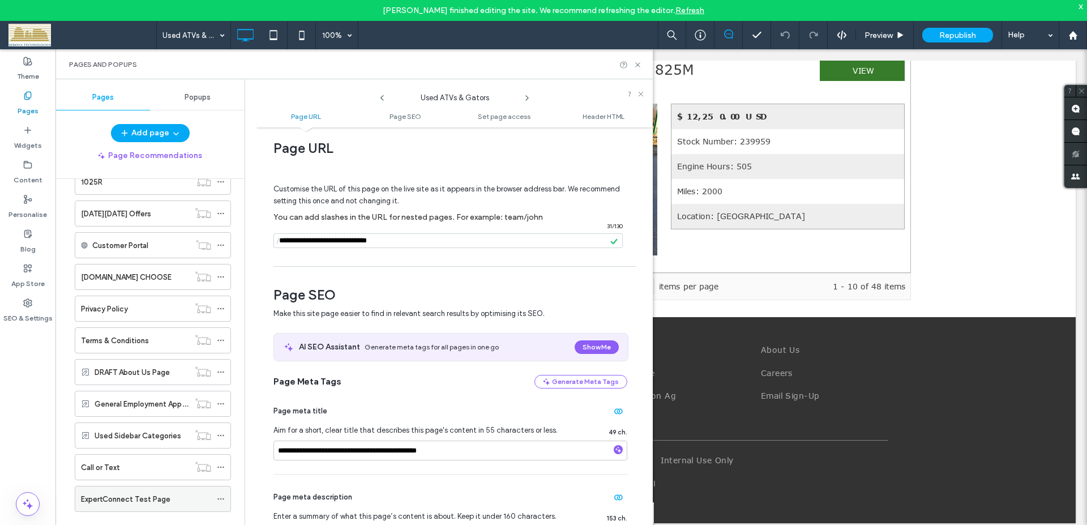
click at [219, 501] on icon at bounding box center [221, 499] width 8 height 8
click at [219, 499] on icon at bounding box center [221, 499] width 8 height 8
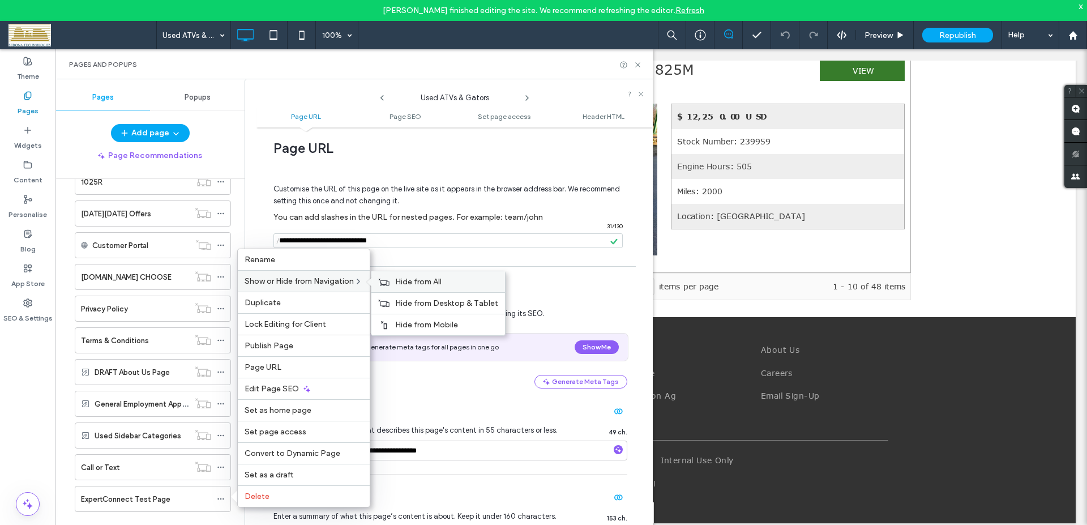
click at [421, 282] on span "Hide from All" at bounding box center [418, 282] width 46 height 10
click at [275, 389] on span "Edit Page SEO" at bounding box center [272, 389] width 54 height 10
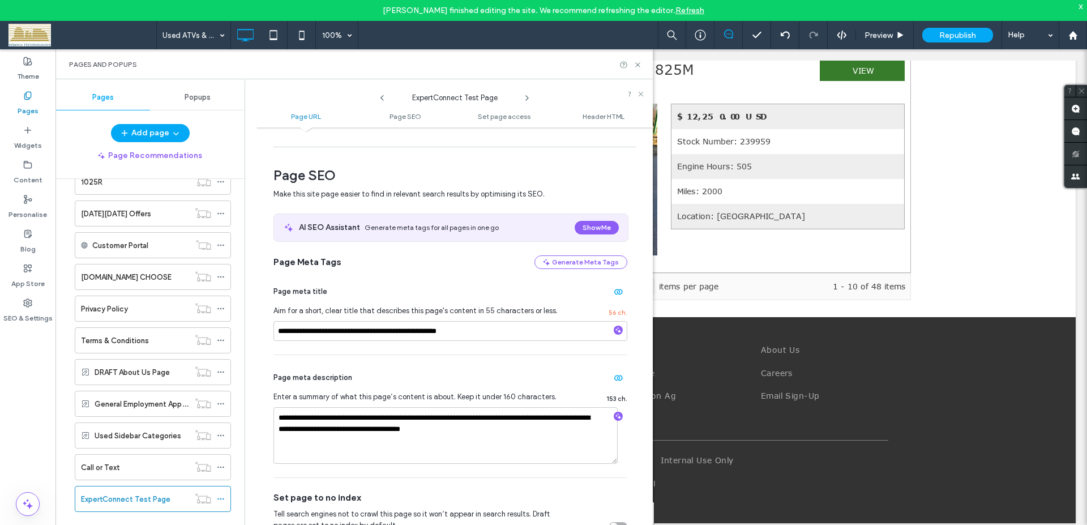
scroll to position [323, 0]
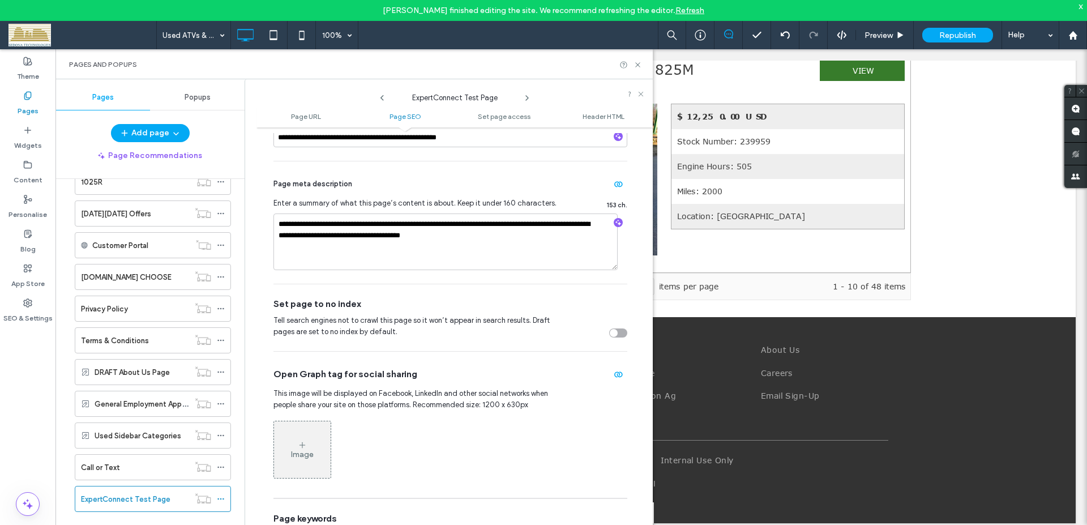
click at [614, 335] on div "toggle" at bounding box center [618, 332] width 18 height 9
click at [1067, 37] on div at bounding box center [1072, 36] width 27 height 10
